Goal: Task Accomplishment & Management: Manage account settings

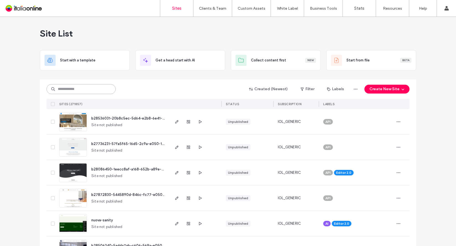
click at [62, 89] on input at bounding box center [81, 89] width 69 height 10
paste input "********"
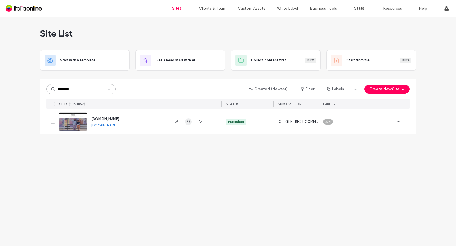
type input "********"
click at [189, 122] on use "button" at bounding box center [188, 121] width 3 height 3
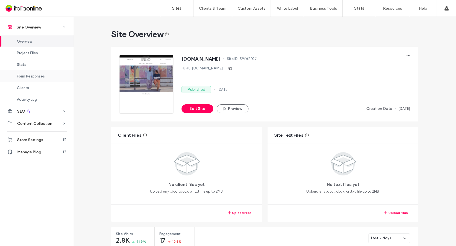
click at [30, 76] on span "Form Responses" at bounding box center [31, 76] width 28 height 4
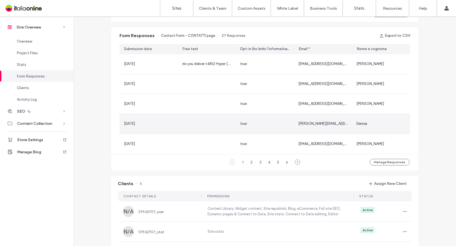
scroll to position [349, 0]
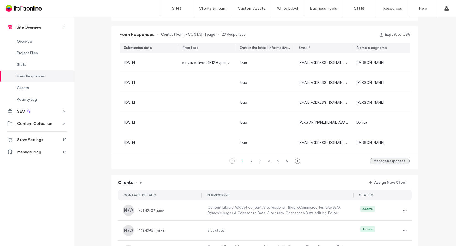
click at [376, 161] on button "Manage Responses" at bounding box center [390, 161] width 40 height 7
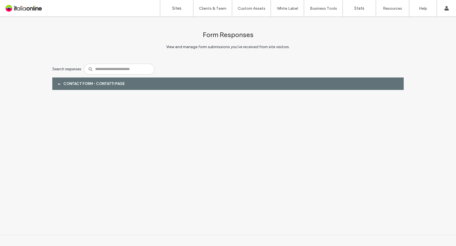
click at [66, 85] on div "Contact Form - CONTATTI page" at bounding box center [228, 84] width 352 height 12
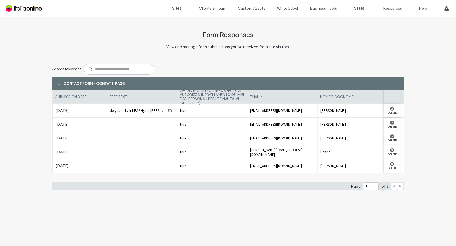
click at [400, 186] on use at bounding box center [400, 186] width 2 height 2
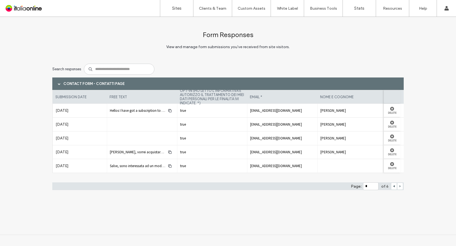
click at [400, 186] on use at bounding box center [400, 186] width 2 height 2
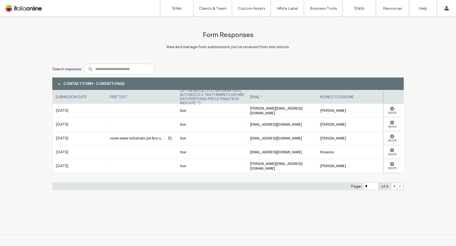
click at [400, 186] on use at bounding box center [400, 186] width 2 height 2
type input "*"
